Goal: Transaction & Acquisition: Subscribe to service/newsletter

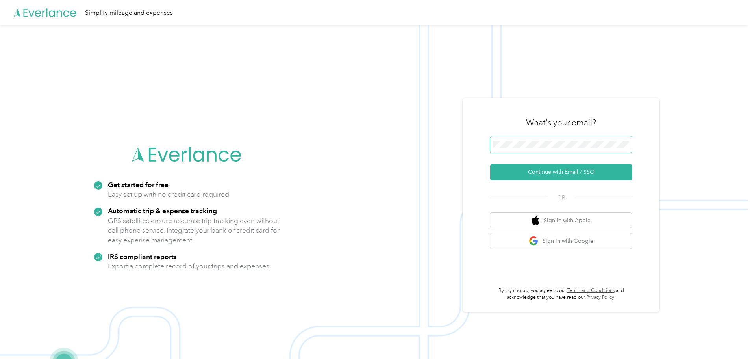
click at [513, 140] on span at bounding box center [561, 144] width 142 height 17
click at [589, 172] on button "Continue with Email / SSO" at bounding box center [561, 172] width 142 height 17
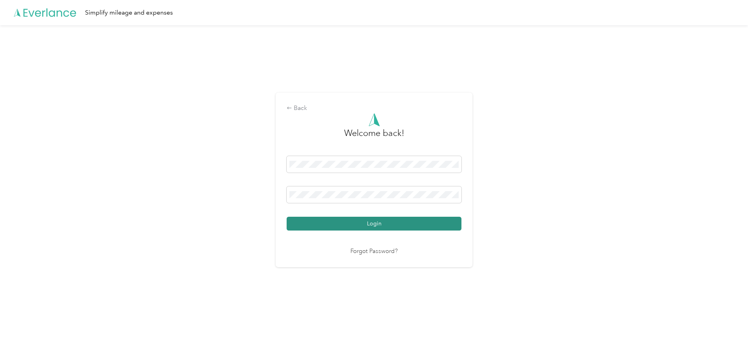
click at [382, 227] on button "Login" at bounding box center [374, 223] width 175 height 14
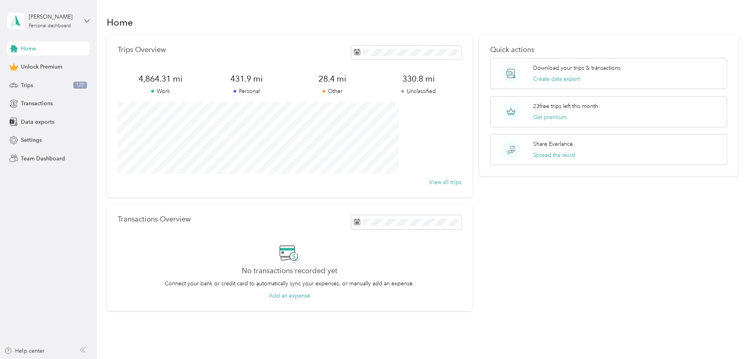
click at [84, 20] on icon at bounding box center [87, 21] width 6 height 6
click at [121, 19] on div "Home" at bounding box center [423, 22] width 632 height 17
click at [33, 105] on span "Transactions" at bounding box center [37, 103] width 32 height 8
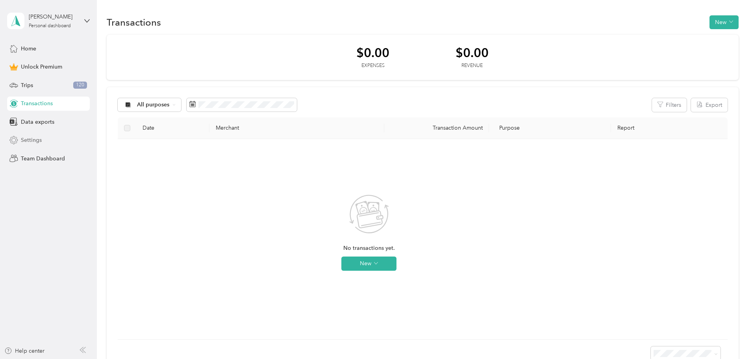
click at [34, 137] on span "Settings" at bounding box center [31, 140] width 21 height 8
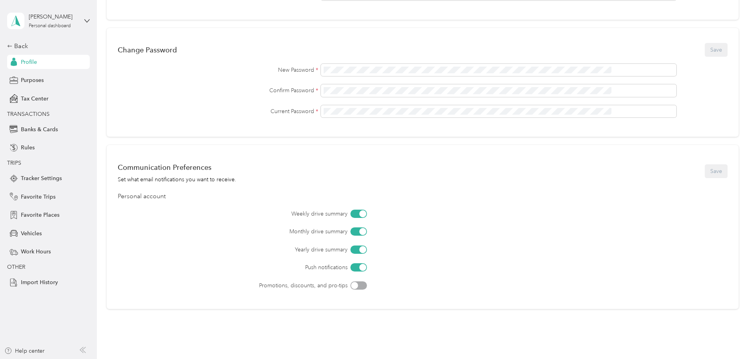
scroll to position [244, 0]
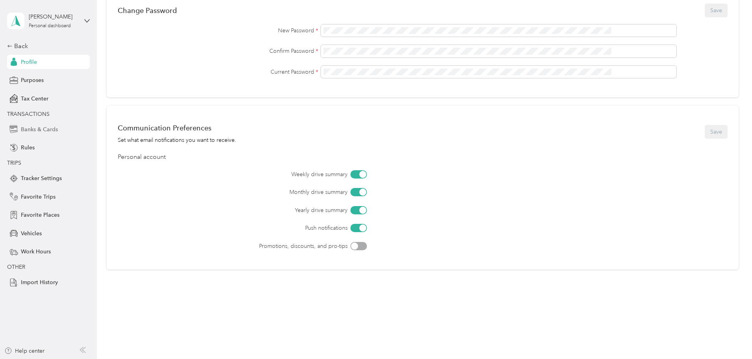
click at [52, 129] on span "Banks & Cards" at bounding box center [39, 129] width 37 height 8
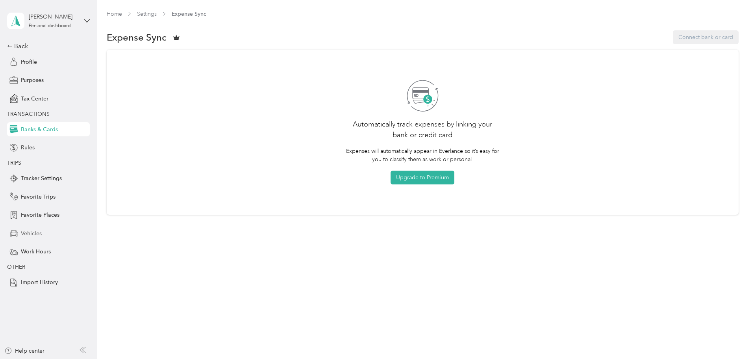
click at [30, 234] on span "Vehicles" at bounding box center [31, 233] width 21 height 8
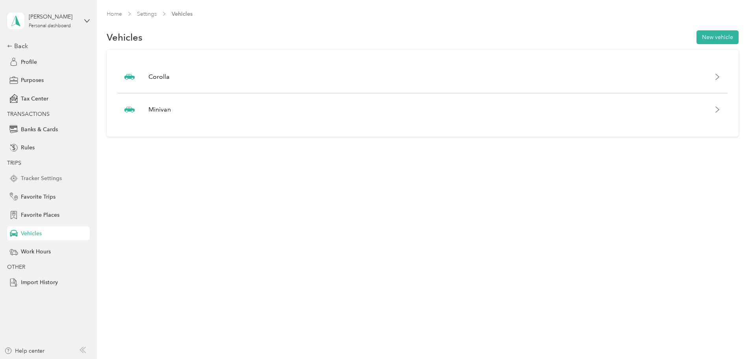
click at [35, 181] on span "Tracker Settings" at bounding box center [41, 178] width 41 height 8
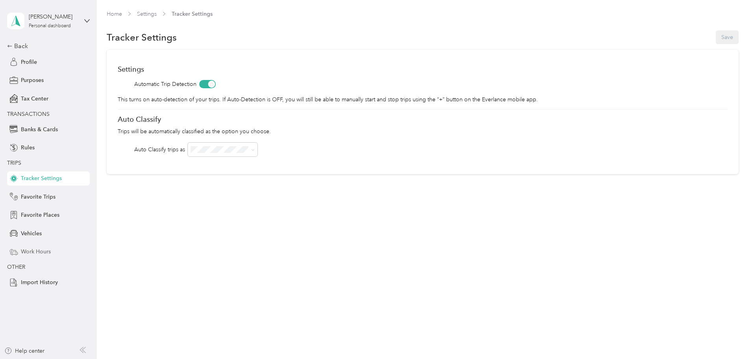
click at [44, 251] on span "Work Hours" at bounding box center [36, 251] width 30 height 8
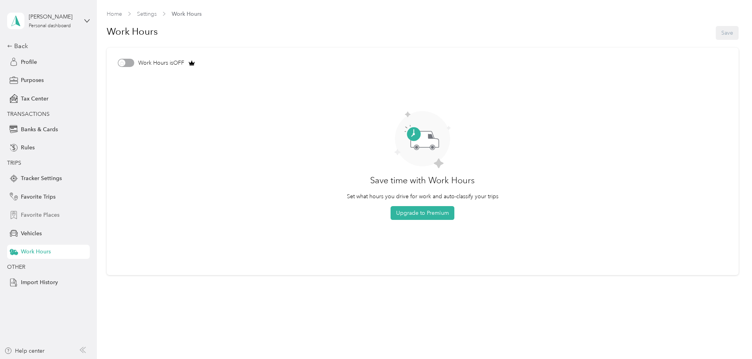
click at [31, 216] on span "Favorite Places" at bounding box center [40, 215] width 39 height 8
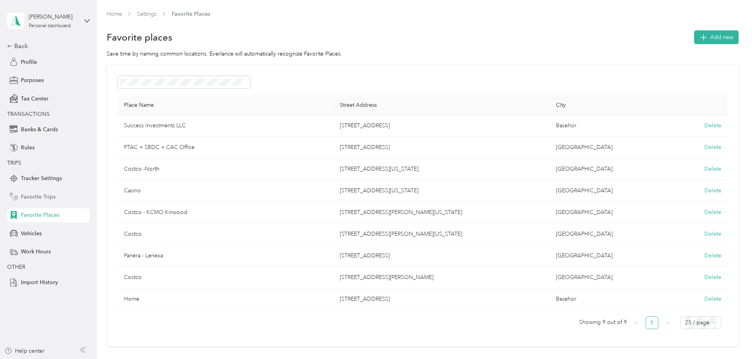
click at [35, 198] on span "Favorite Trips" at bounding box center [38, 196] width 35 height 8
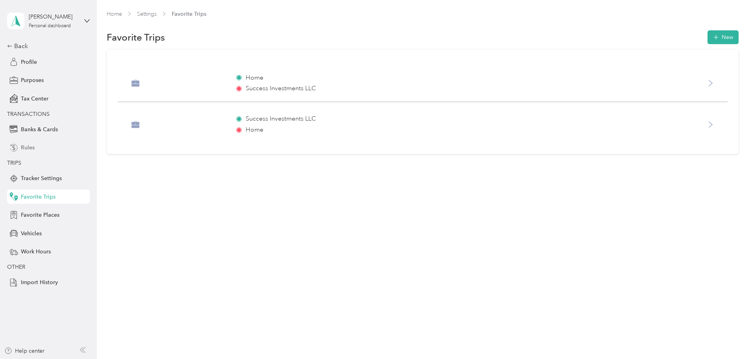
click at [34, 147] on span "Rules" at bounding box center [28, 147] width 14 height 8
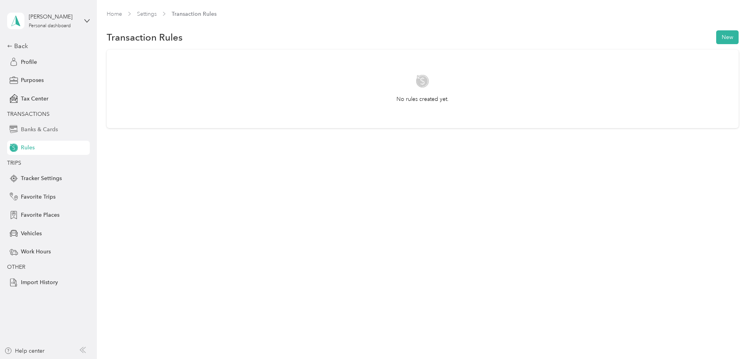
click at [32, 127] on span "Banks & Cards" at bounding box center [39, 129] width 37 height 8
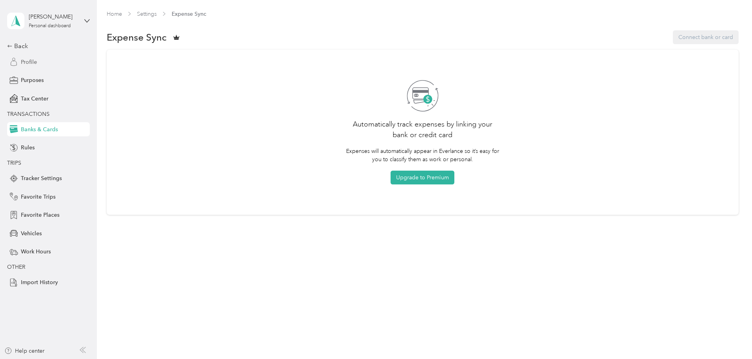
click at [27, 65] on span "Profile" at bounding box center [29, 62] width 16 height 8
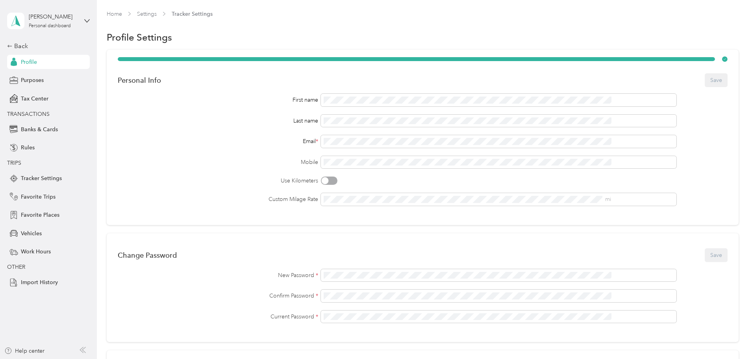
click at [122, 13] on link "Home" at bounding box center [114, 14] width 15 height 7
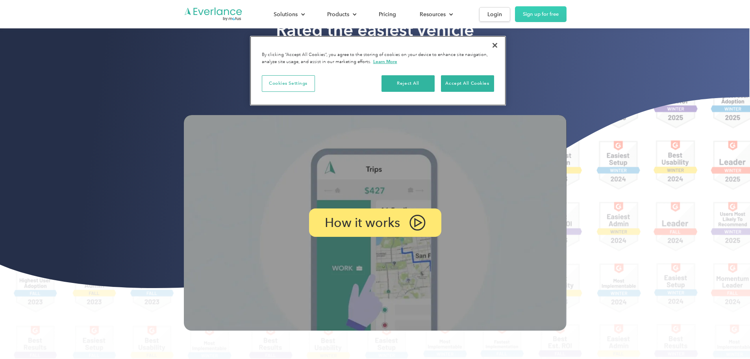
scroll to position [118, 0]
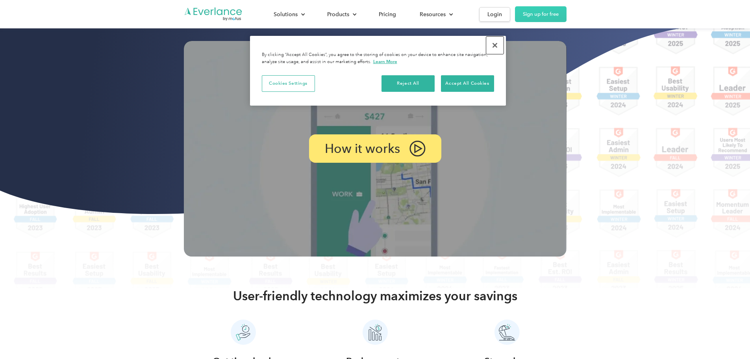
click at [493, 45] on button "Close" at bounding box center [494, 45] width 17 height 17
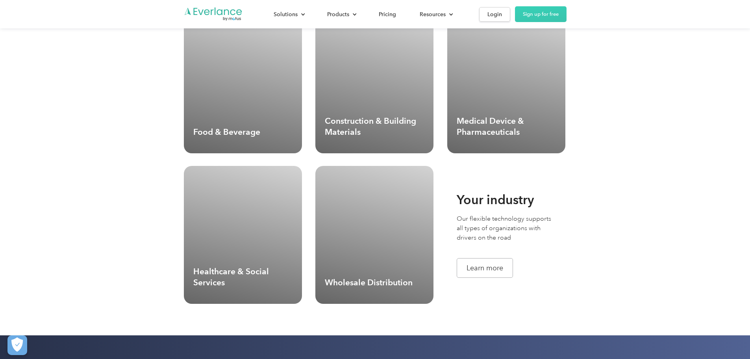
scroll to position [2165, 0]
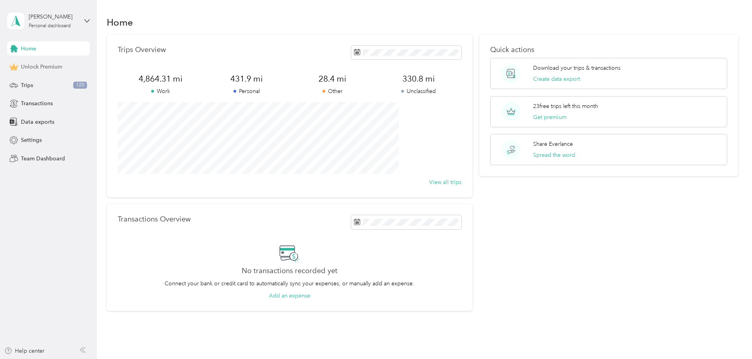
click at [44, 66] on span "Unlock Premium" at bounding box center [41, 67] width 41 height 8
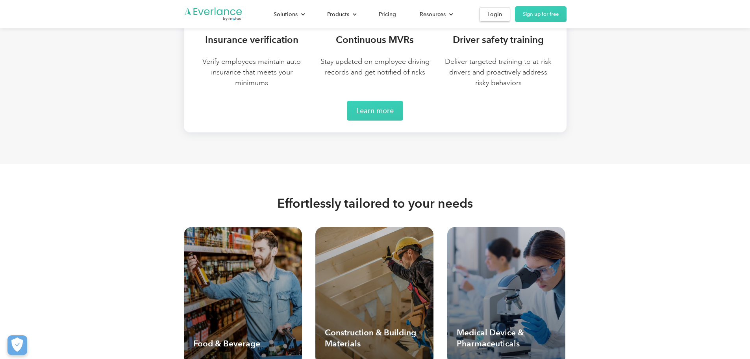
scroll to position [1847, 0]
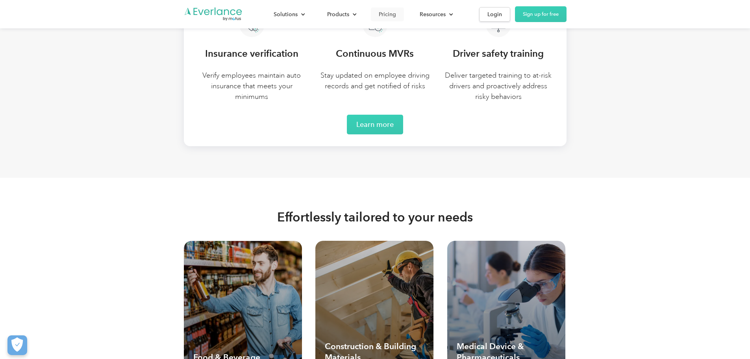
click at [396, 14] on div "Pricing" at bounding box center [387, 14] width 17 height 10
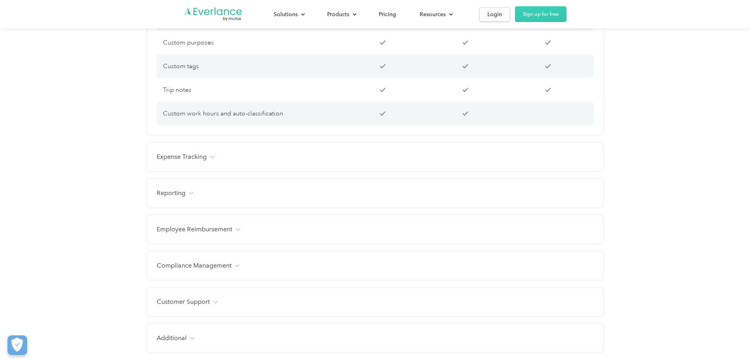
scroll to position [827, 0]
click at [219, 161] on div "Expense Tracking" at bounding box center [375, 155] width 437 height 9
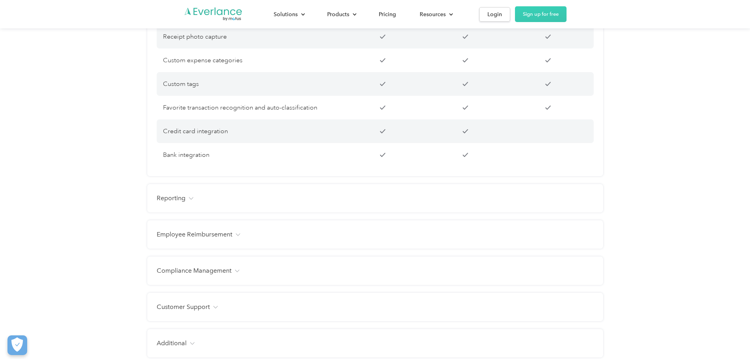
scroll to position [1063, 0]
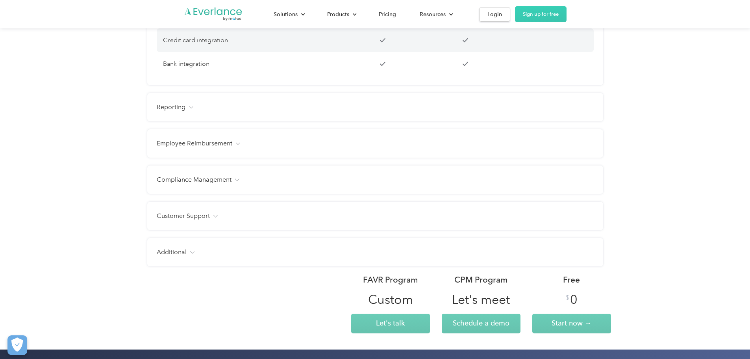
click at [193, 112] on div "Reporting" at bounding box center [375, 106] width 437 height 9
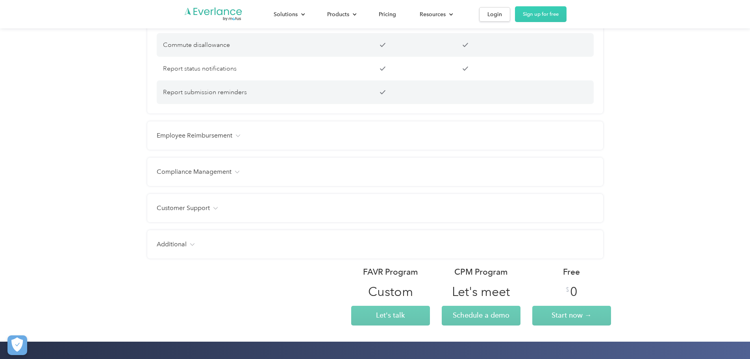
scroll to position [1456, 0]
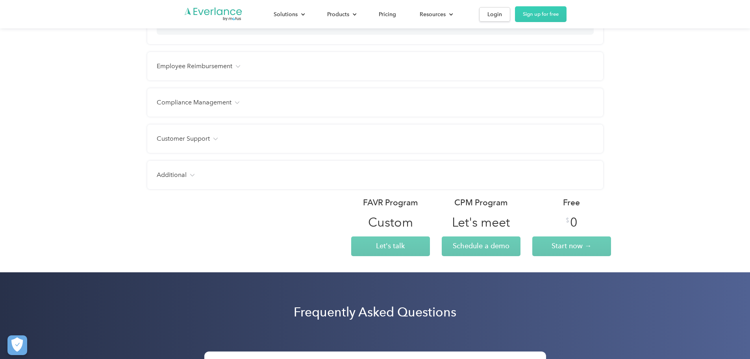
click at [235, 71] on div "Employee Reimbursement" at bounding box center [375, 65] width 437 height 9
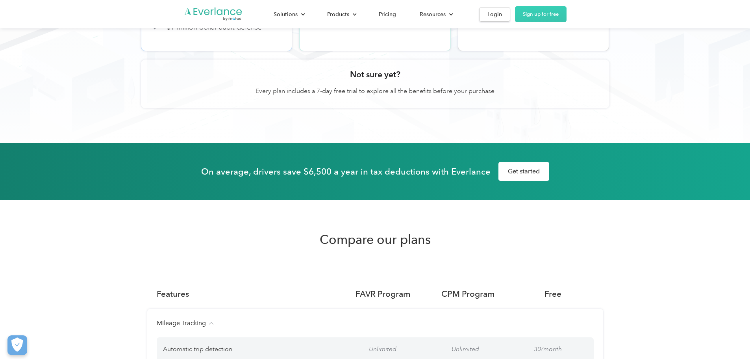
scroll to position [157, 0]
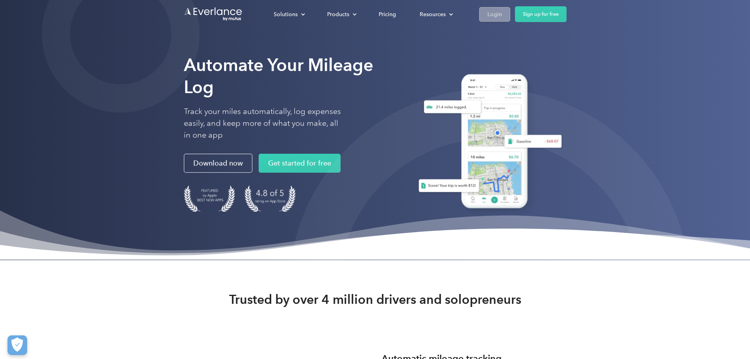
click at [502, 12] on div "Login" at bounding box center [494, 14] width 15 height 10
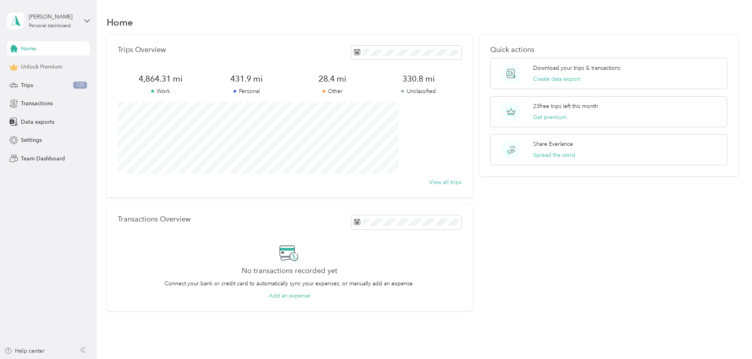
click at [52, 67] on span "Unlock Premium" at bounding box center [41, 67] width 41 height 8
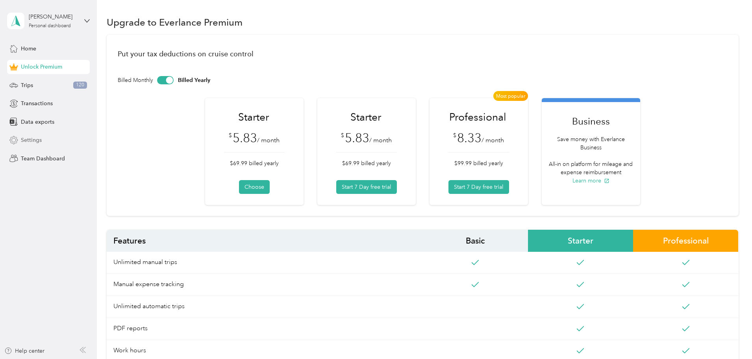
click at [24, 139] on span "Settings" at bounding box center [31, 140] width 21 height 8
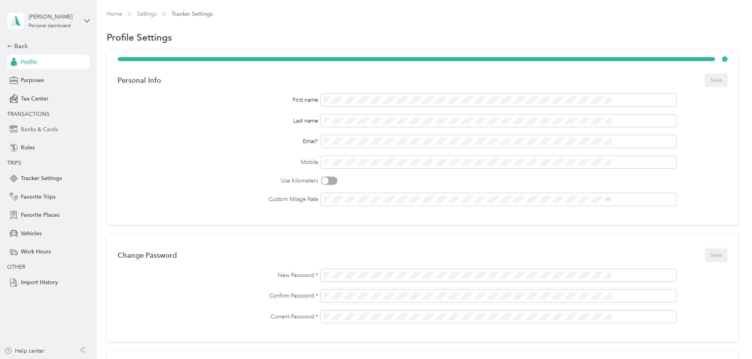
click at [27, 129] on span "Banks & Cards" at bounding box center [39, 129] width 37 height 8
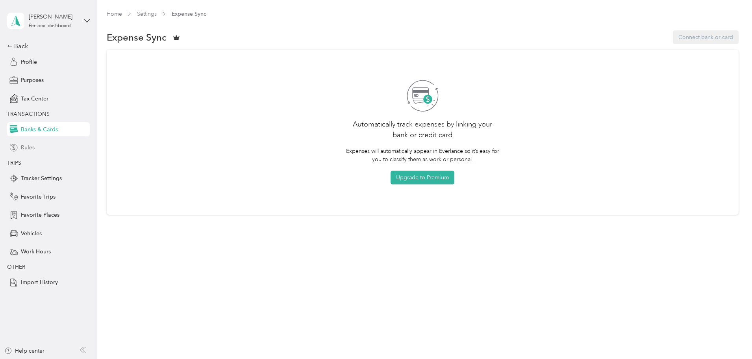
click at [27, 148] on span "Rules" at bounding box center [28, 147] width 14 height 8
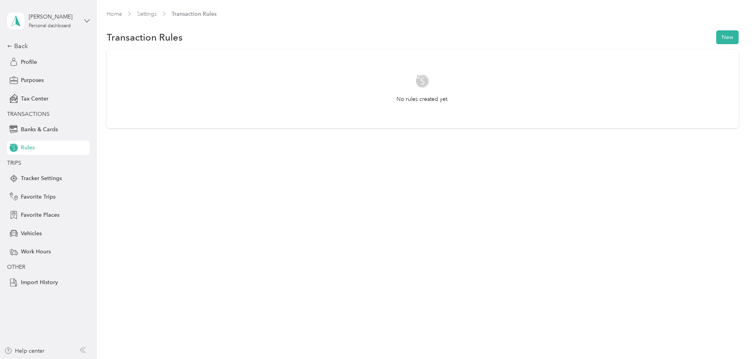
click at [87, 20] on icon at bounding box center [87, 21] width 6 height 6
click at [131, 13] on div "Home Settings Transaction Rules" at bounding box center [423, 17] width 632 height 15
click at [21, 46] on div "Back" at bounding box center [46, 45] width 79 height 9
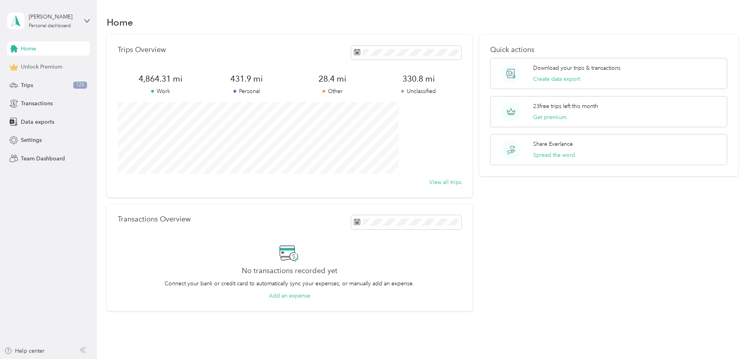
click at [23, 69] on span "Unlock Premium" at bounding box center [41, 67] width 41 height 8
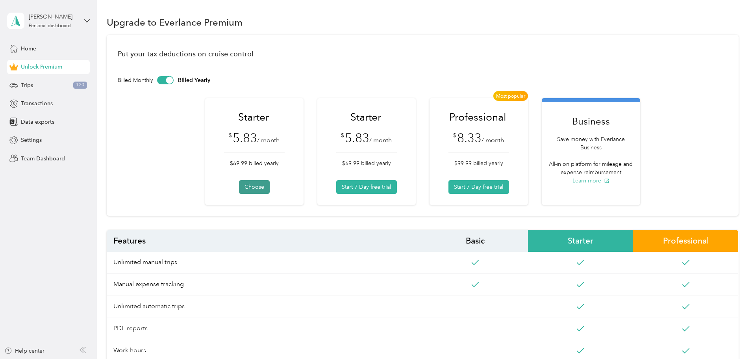
click at [253, 185] on button "Choose" at bounding box center [254, 187] width 31 height 14
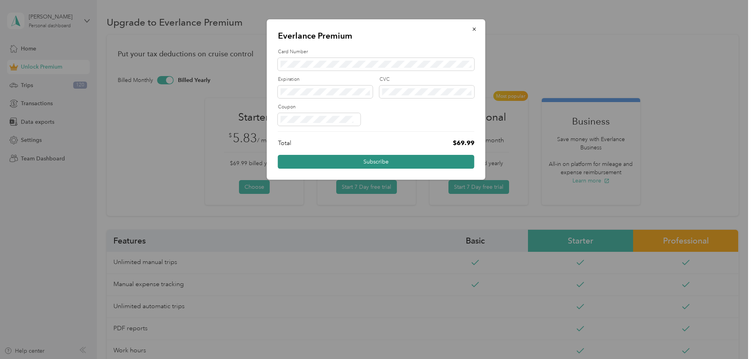
click at [377, 161] on button "Subscribe" at bounding box center [376, 162] width 196 height 14
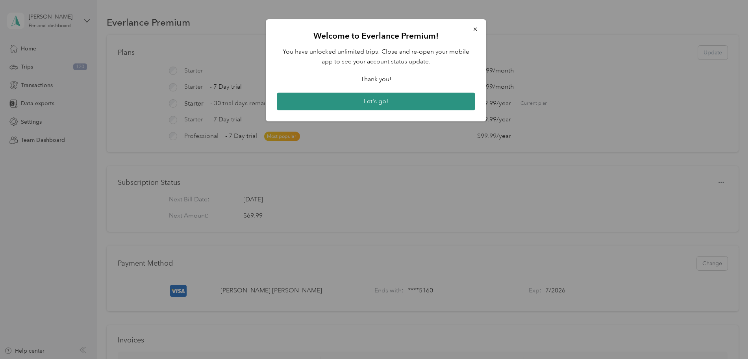
click at [383, 102] on button "Let's go!" at bounding box center [376, 102] width 198 height 18
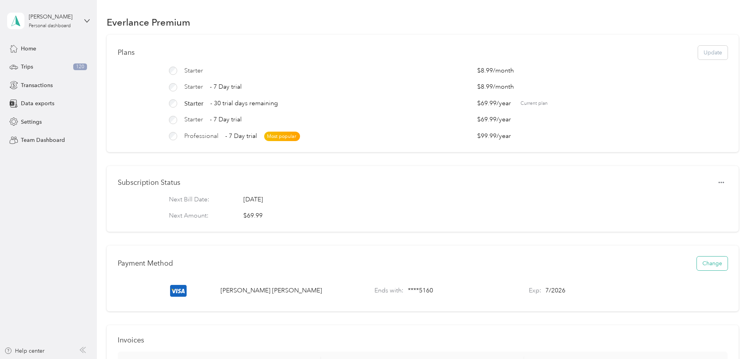
click at [697, 268] on button "Change" at bounding box center [712, 263] width 31 height 14
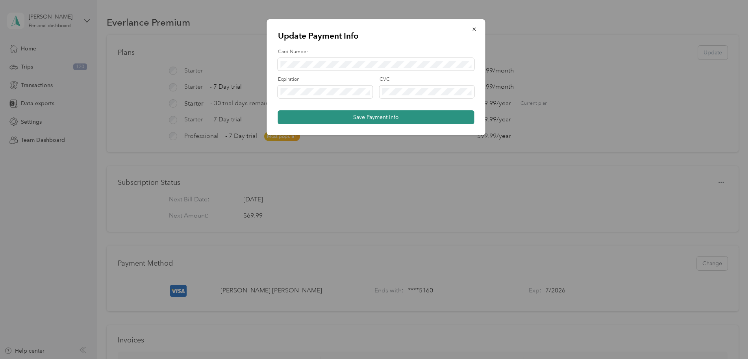
click at [382, 118] on button "Save Payment Info" at bounding box center [376, 117] width 196 height 14
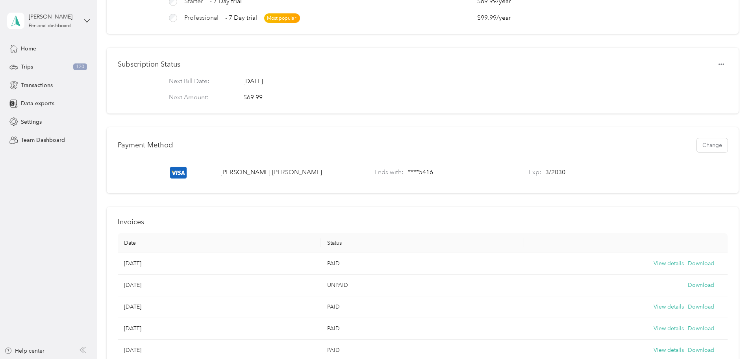
scroll to position [236, 0]
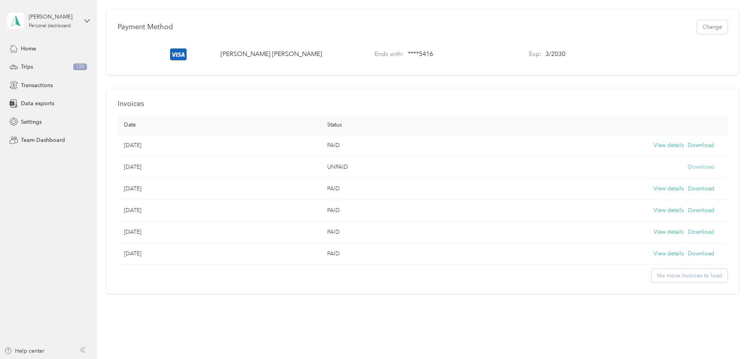
click at [688, 171] on button "Download" at bounding box center [701, 167] width 26 height 9
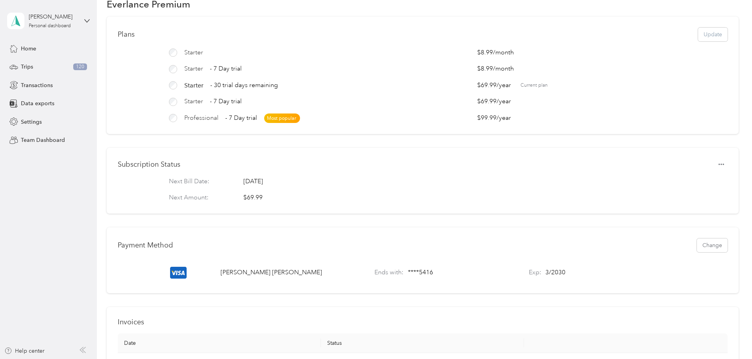
scroll to position [0, 0]
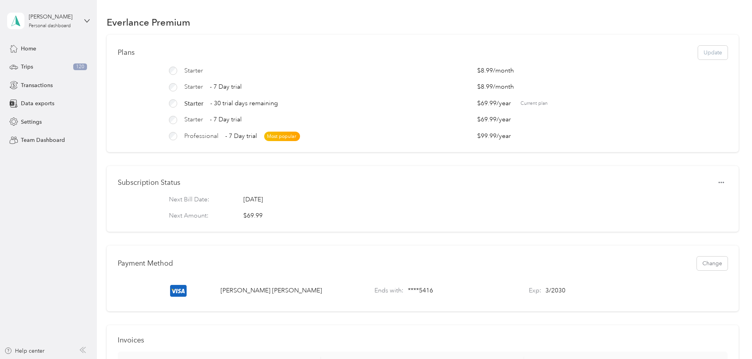
click at [654, 53] on div "Plans Update" at bounding box center [423, 53] width 610 height 14
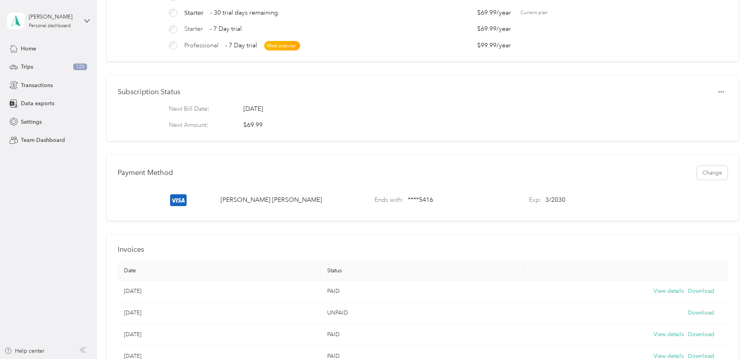
scroll to position [118, 0]
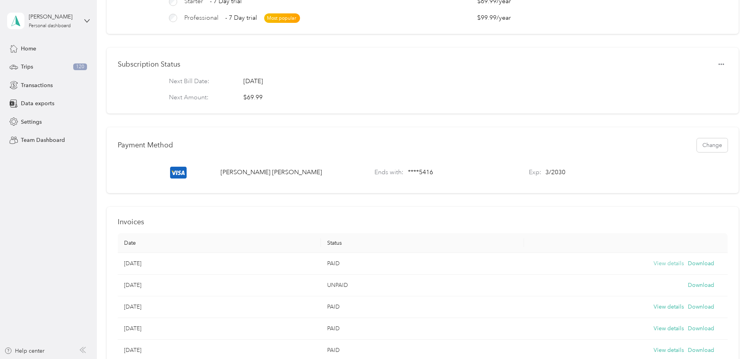
click at [653, 268] on button "View details" at bounding box center [668, 263] width 30 height 9
